Goal: Information Seeking & Learning: Learn about a topic

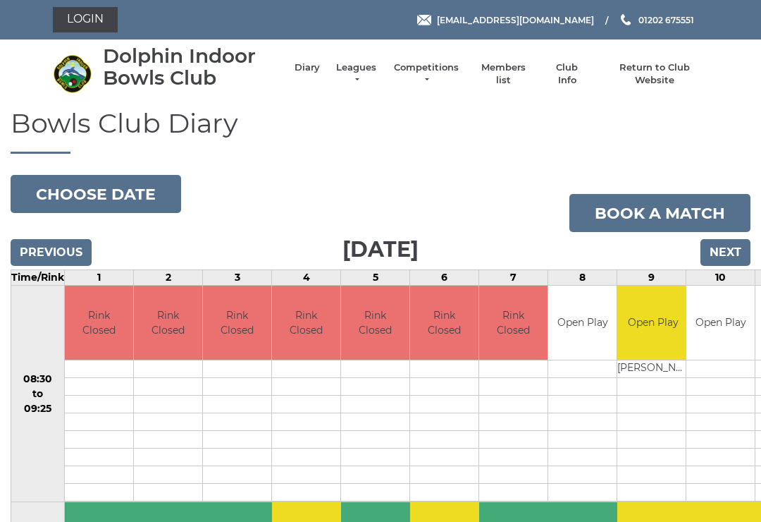
click at [356, 76] on link "Leagues" at bounding box center [356, 73] width 44 height 25
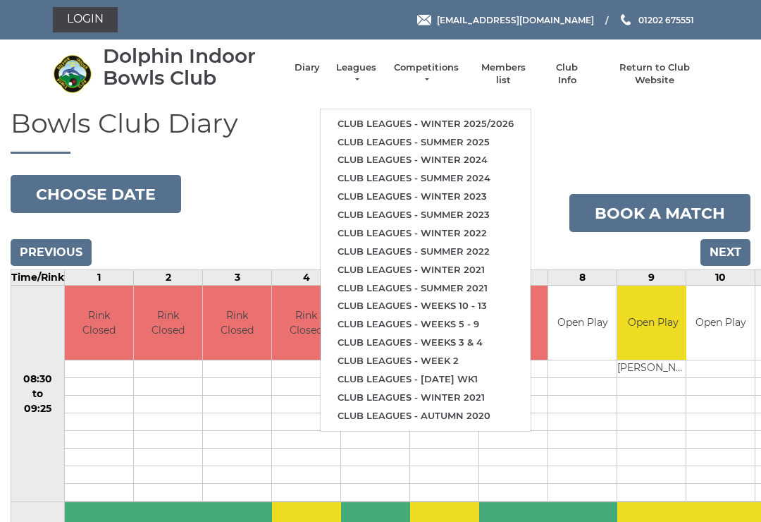
click at [376, 124] on link "Club leagues - Winter 2025/2026" at bounding box center [426, 124] width 210 height 18
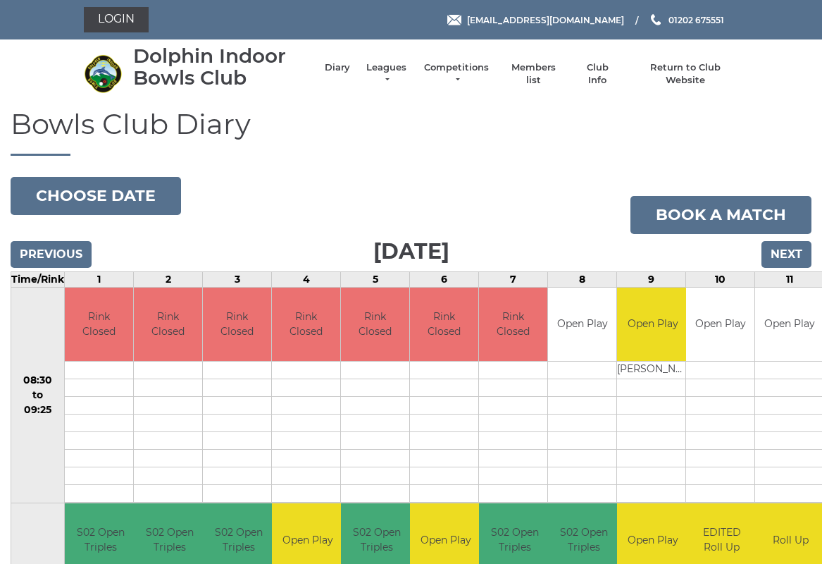
click at [377, 70] on link "Leagues" at bounding box center [386, 73] width 44 height 25
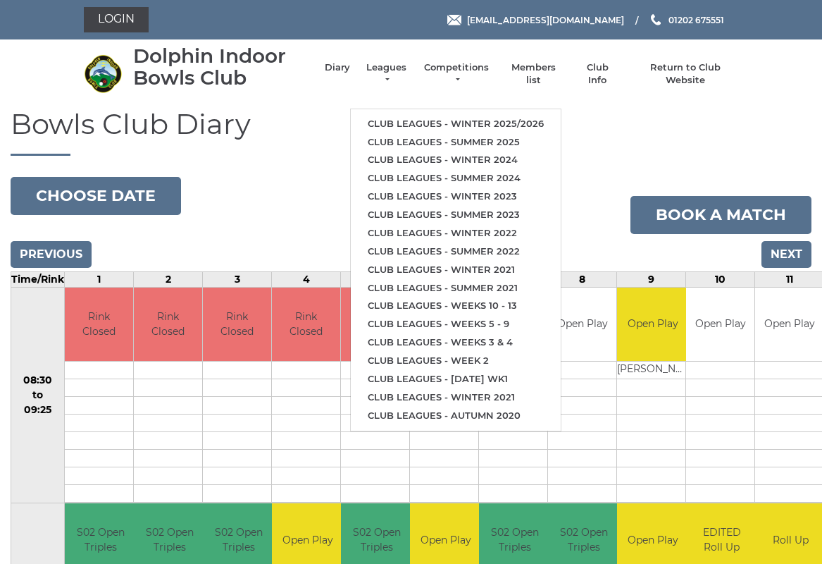
click at [505, 139] on link "Club leagues - Summer 2025" at bounding box center [456, 142] width 210 height 18
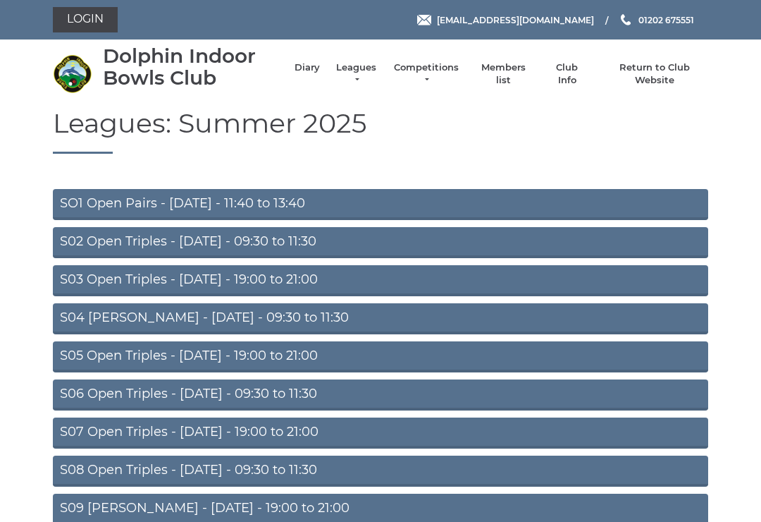
click at [72, 242] on link "S02 Open Triples - Tuesday - 09:30 to 11:30" at bounding box center [380, 242] width 655 height 31
